Goal: Task Accomplishment & Management: Use online tool/utility

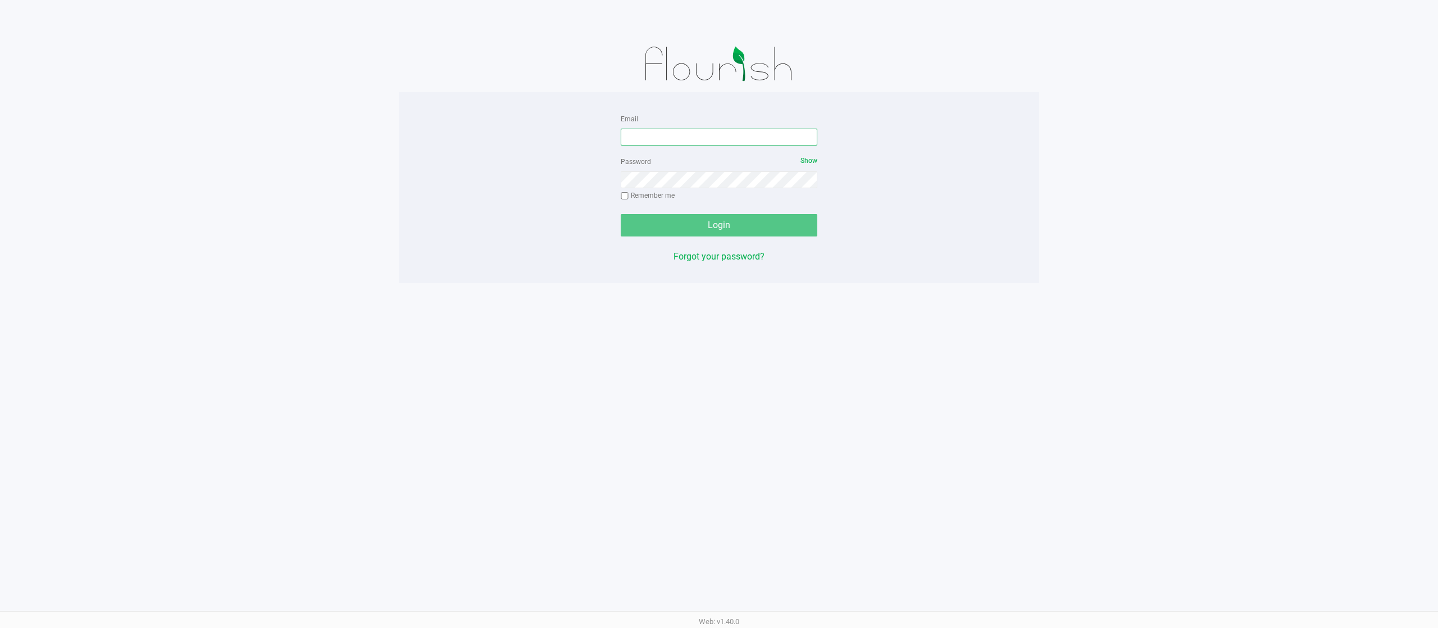
click at [707, 136] on input "Email" at bounding box center [719, 137] width 197 height 17
type input "[EMAIL_ADDRESS][DOMAIN_NAME]"
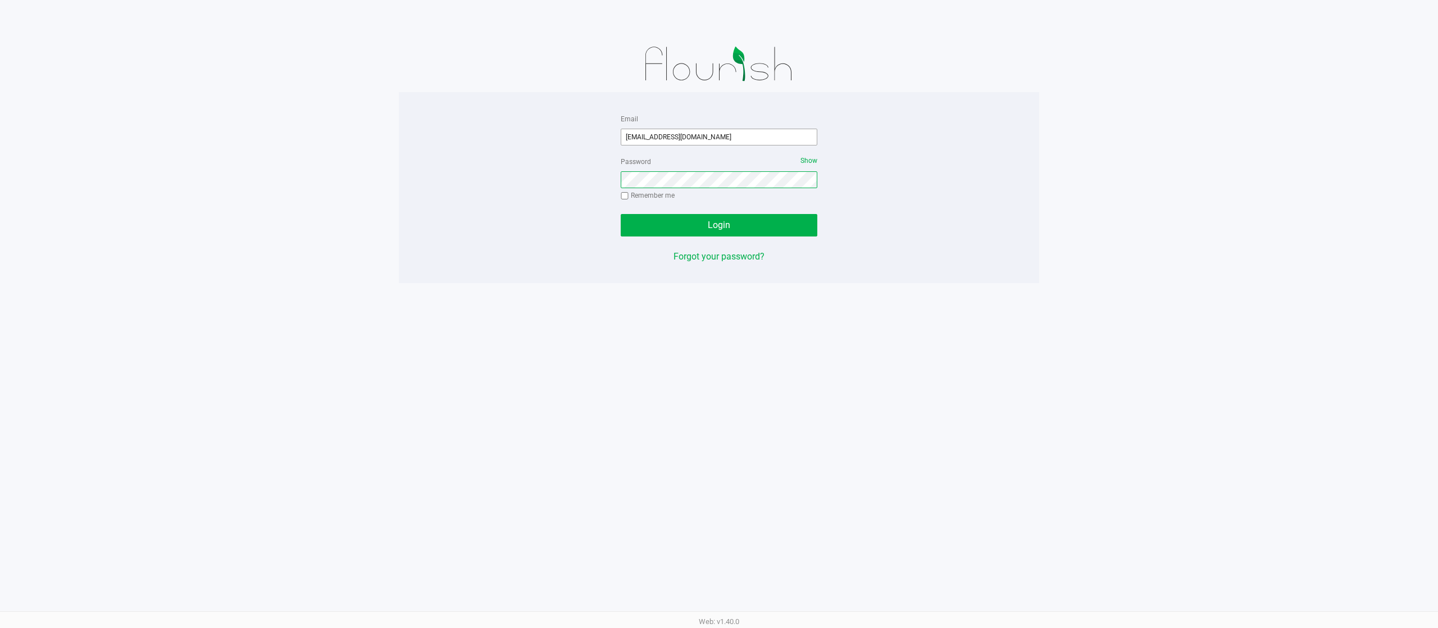
click at [621, 214] on button "Login" at bounding box center [719, 225] width 197 height 22
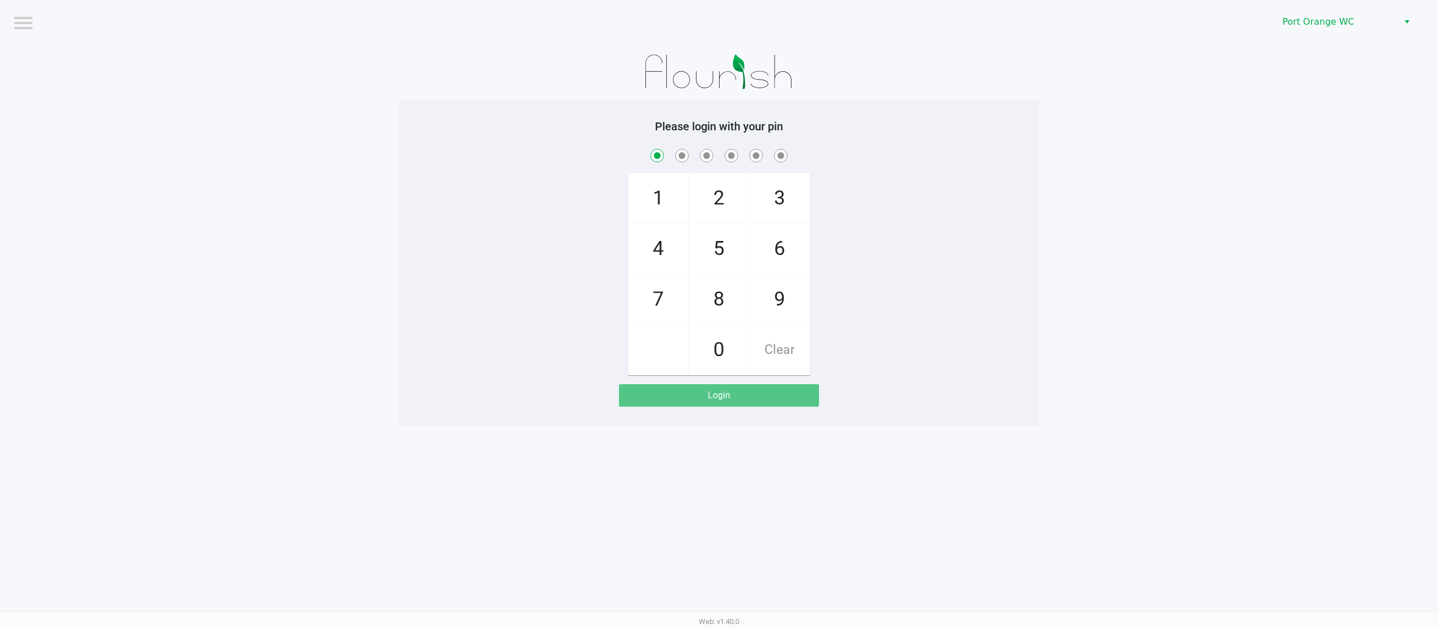
checkbox input "true"
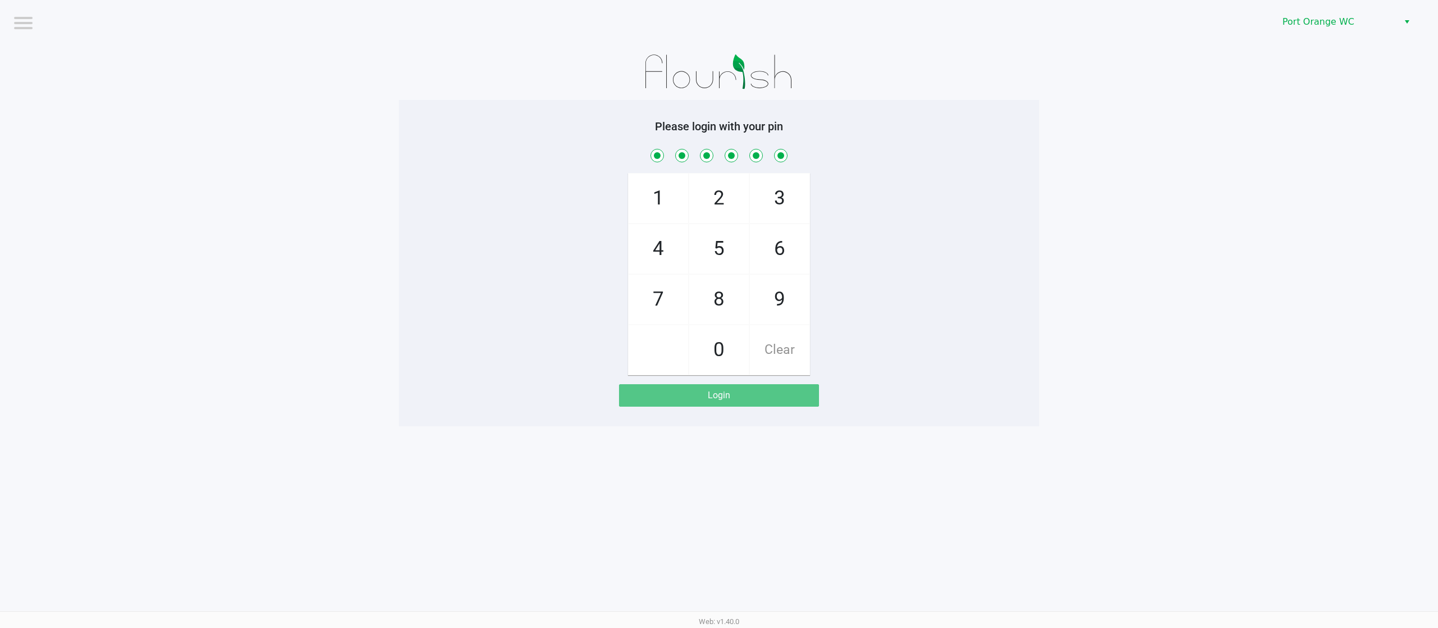
checkbox input "true"
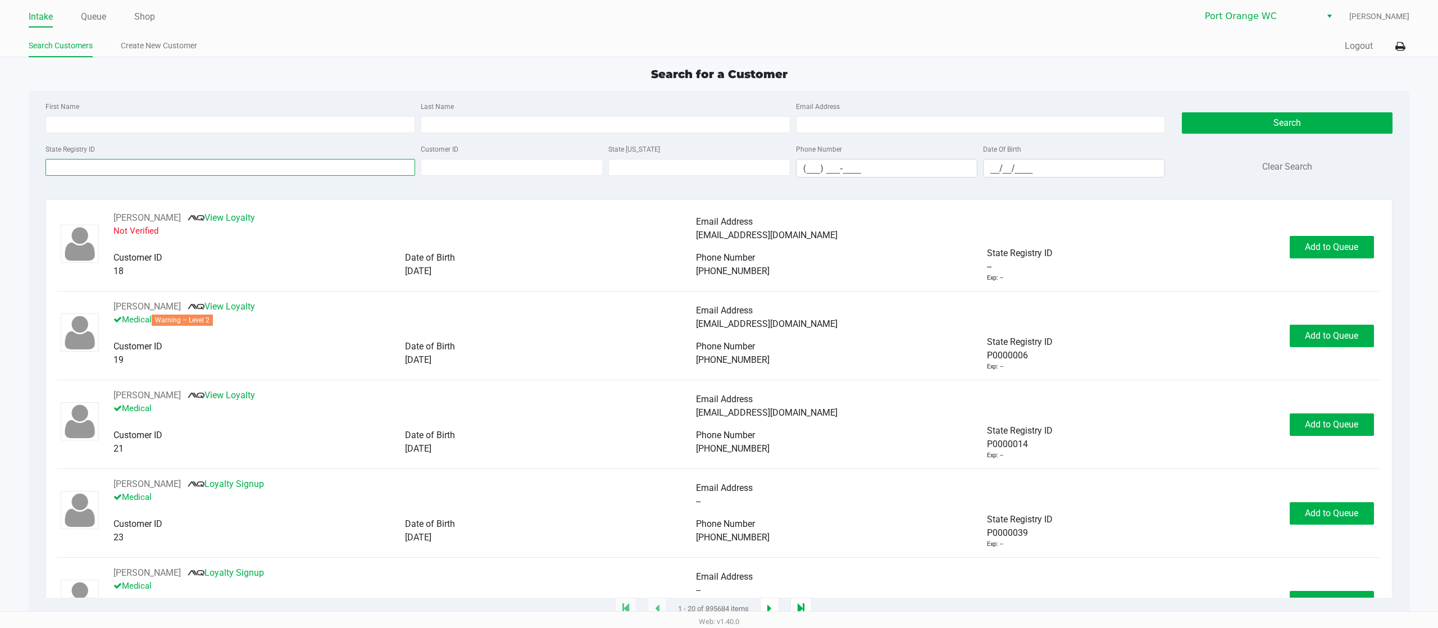
click at [200, 163] on input "State Registry ID" at bounding box center [231, 167] width 370 height 17
click at [556, 168] on input "Customer ID" at bounding box center [512, 167] width 182 height 17
paste input "85961"
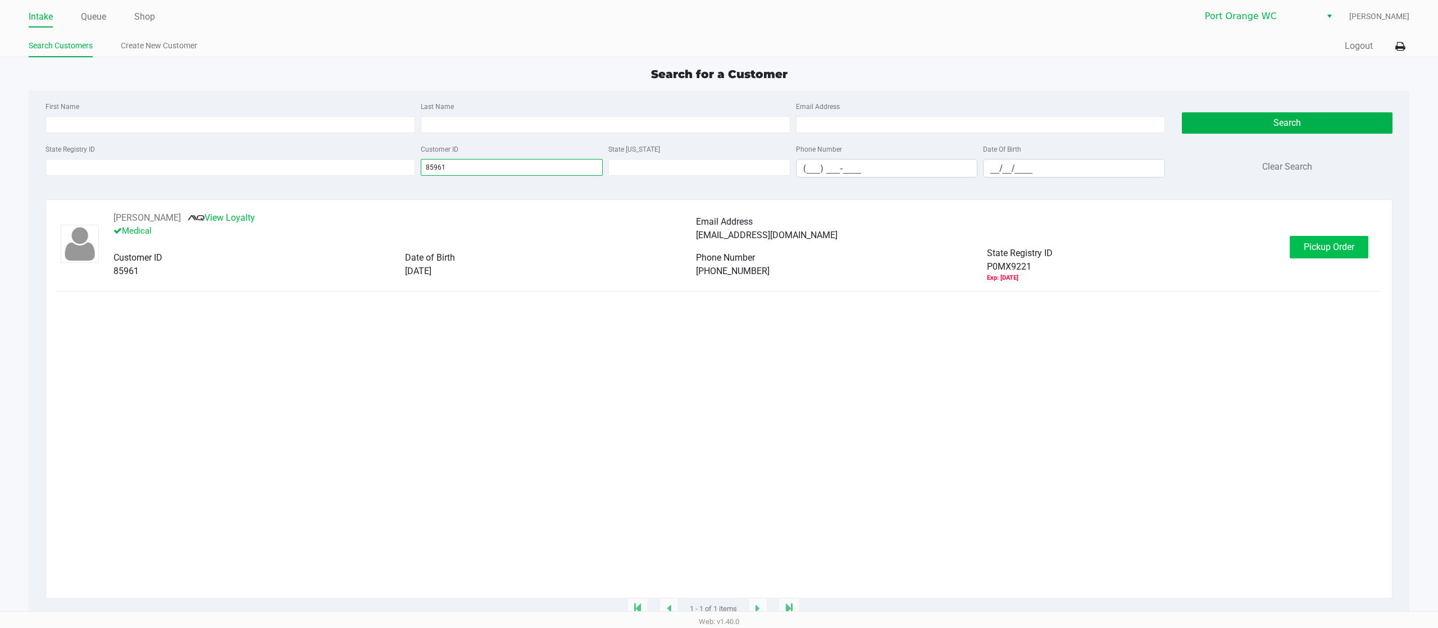
type input "85961"
click at [1351, 242] on button "Pickup Order" at bounding box center [1329, 247] width 79 height 22
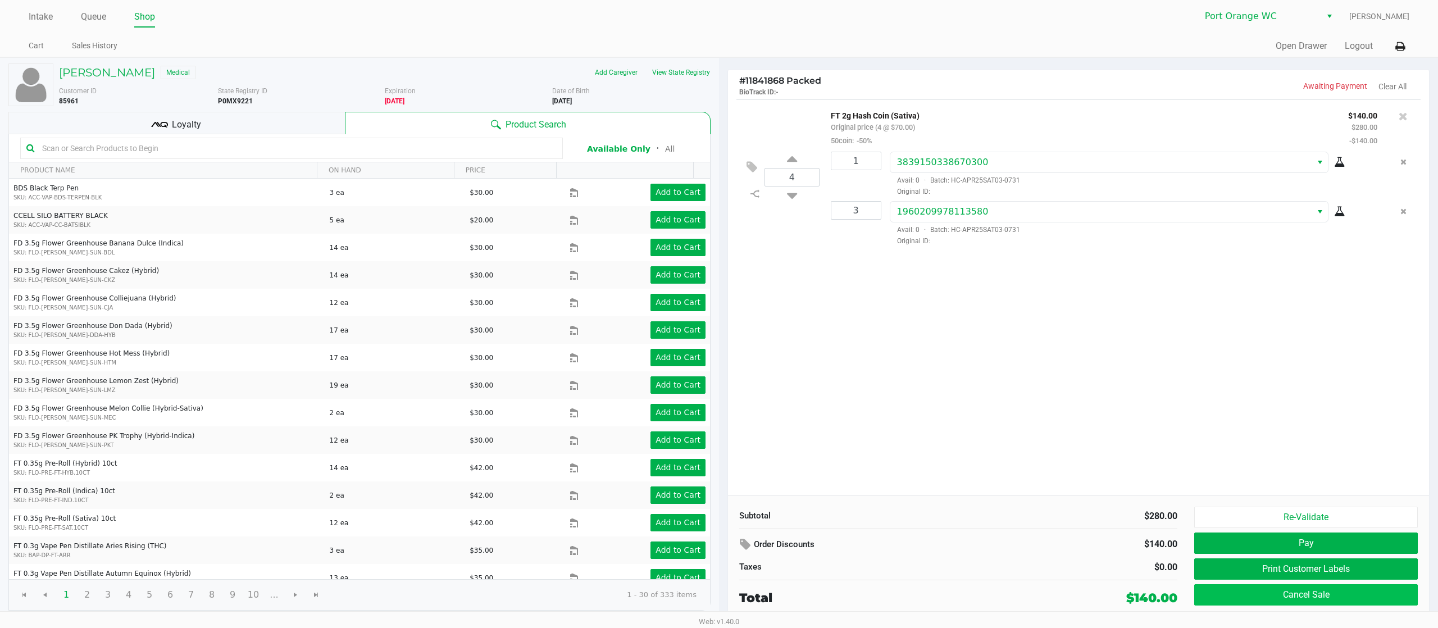
click at [1288, 590] on div "Re-Validate Pay Print Customer Labels Cancel Sale" at bounding box center [1310, 557] width 232 height 101
click at [1288, 590] on button "Cancel Sale" at bounding box center [1306, 594] width 224 height 21
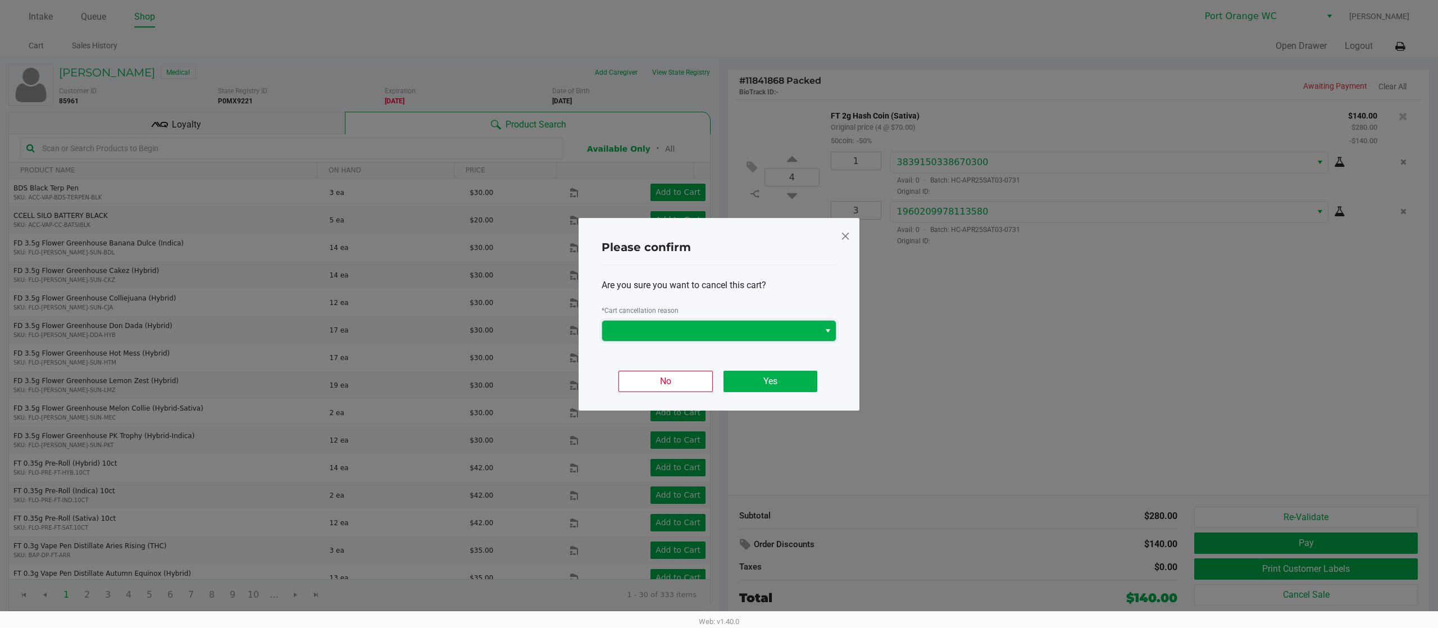
click at [730, 339] on span at bounding box center [710, 331] width 217 height 20
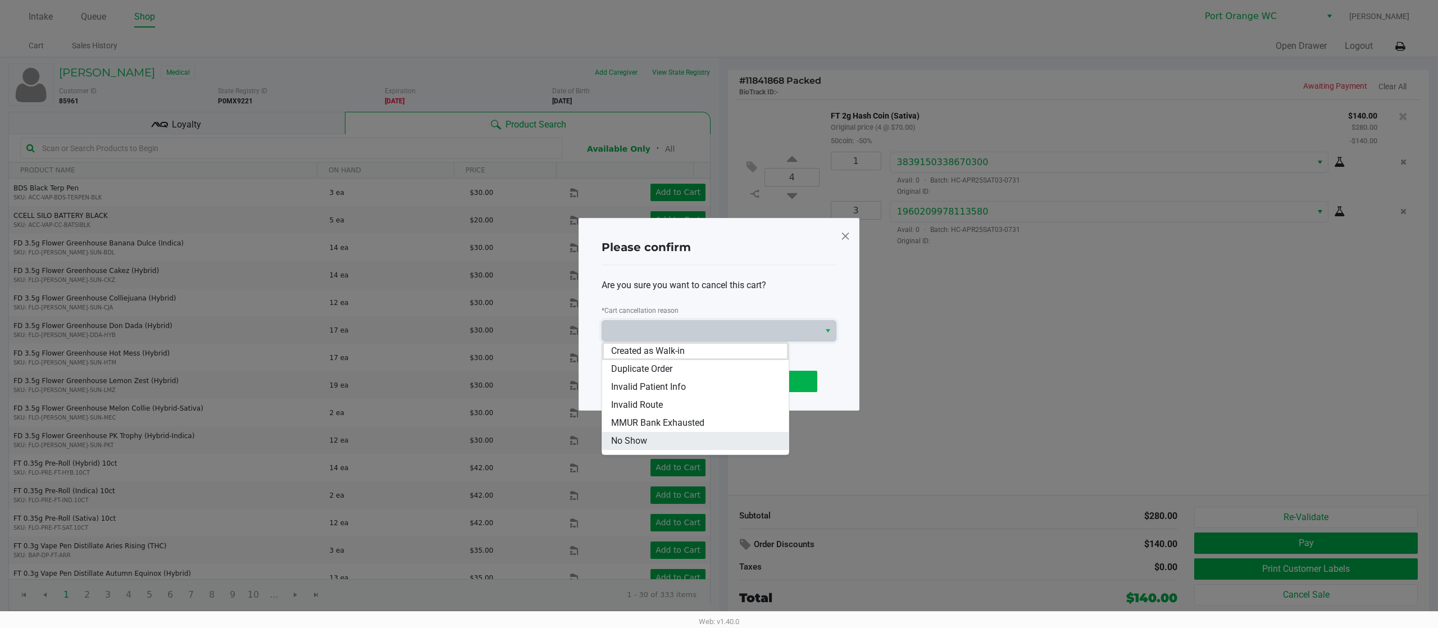
scroll to position [49, 0]
click at [651, 402] on li "Other" at bounding box center [695, 410] width 187 height 18
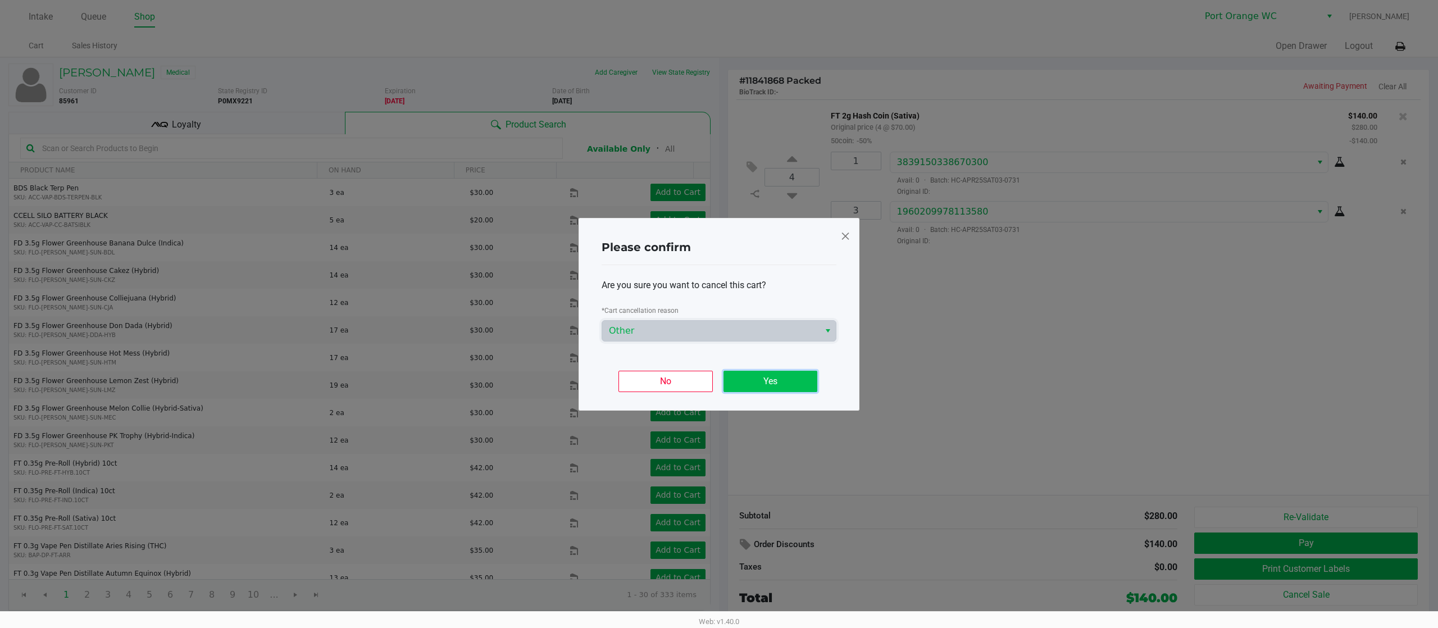
click at [758, 379] on button "Yes" at bounding box center [771, 381] width 94 height 21
